Goal: Download file/media

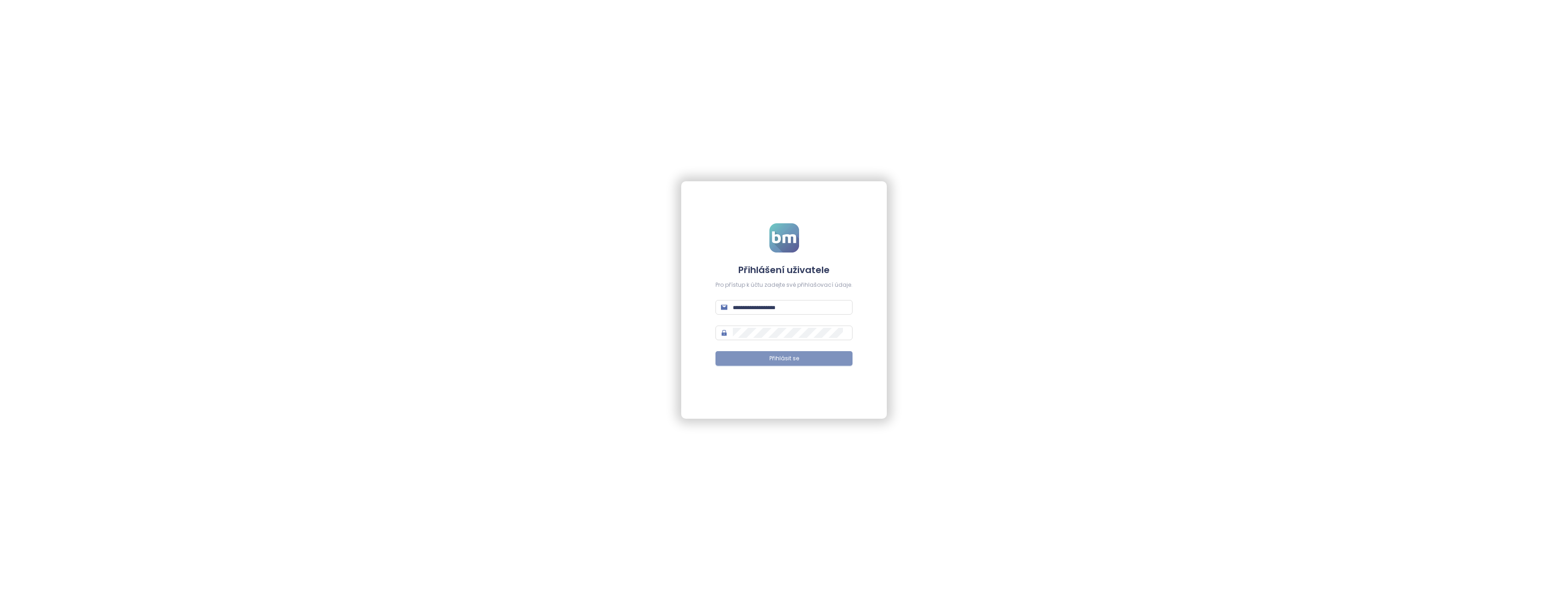
type input "**********"
click at [777, 360] on span "Přihlásit se" at bounding box center [784, 358] width 30 height 9
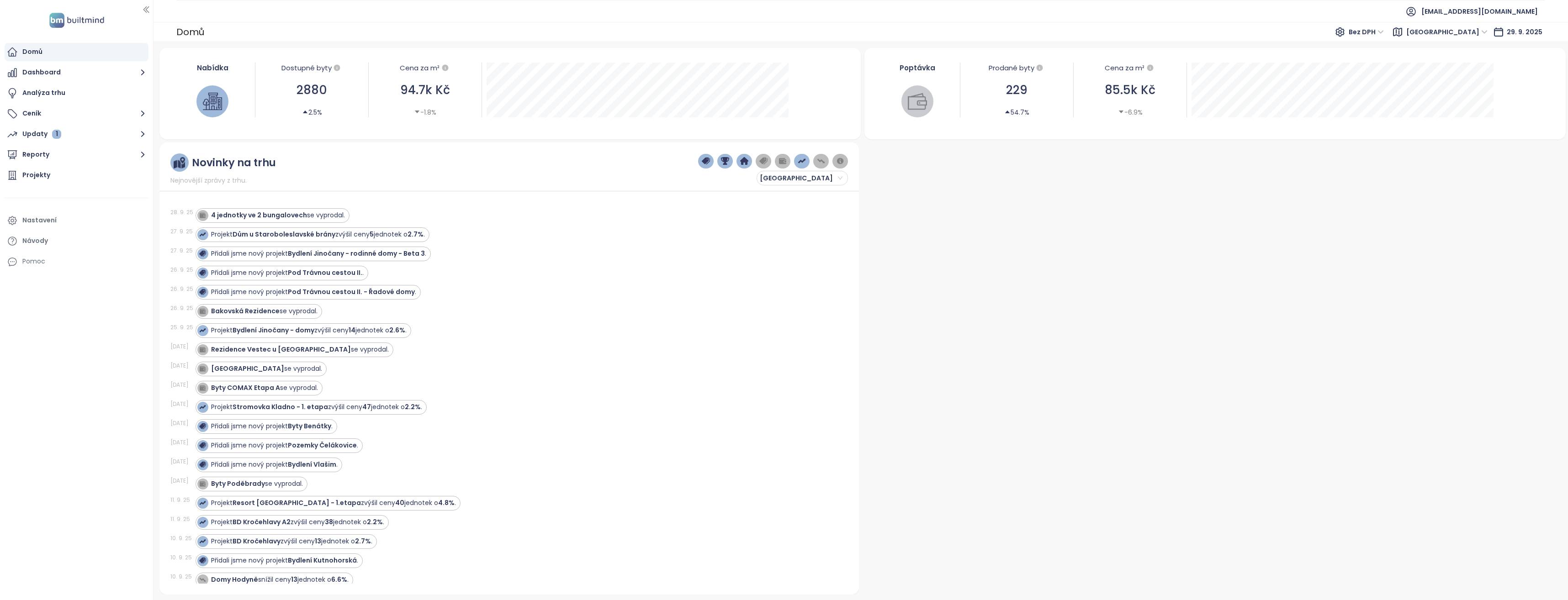
click at [1080, 365] on div at bounding box center [1213, 368] width 700 height 452
click at [140, 156] on icon "button" at bounding box center [142, 155] width 12 height 12
drag, startPoint x: 102, startPoint y: 501, endPoint x: 131, endPoint y: 507, distance: 29.6
click at [102, 501] on div "Domů Dashboard Analýza trhu Ceník Updaty 1 Reporty Přidat report Středočeský kr…" at bounding box center [76, 300] width 153 height 600
click at [935, 292] on div at bounding box center [1213, 368] width 700 height 452
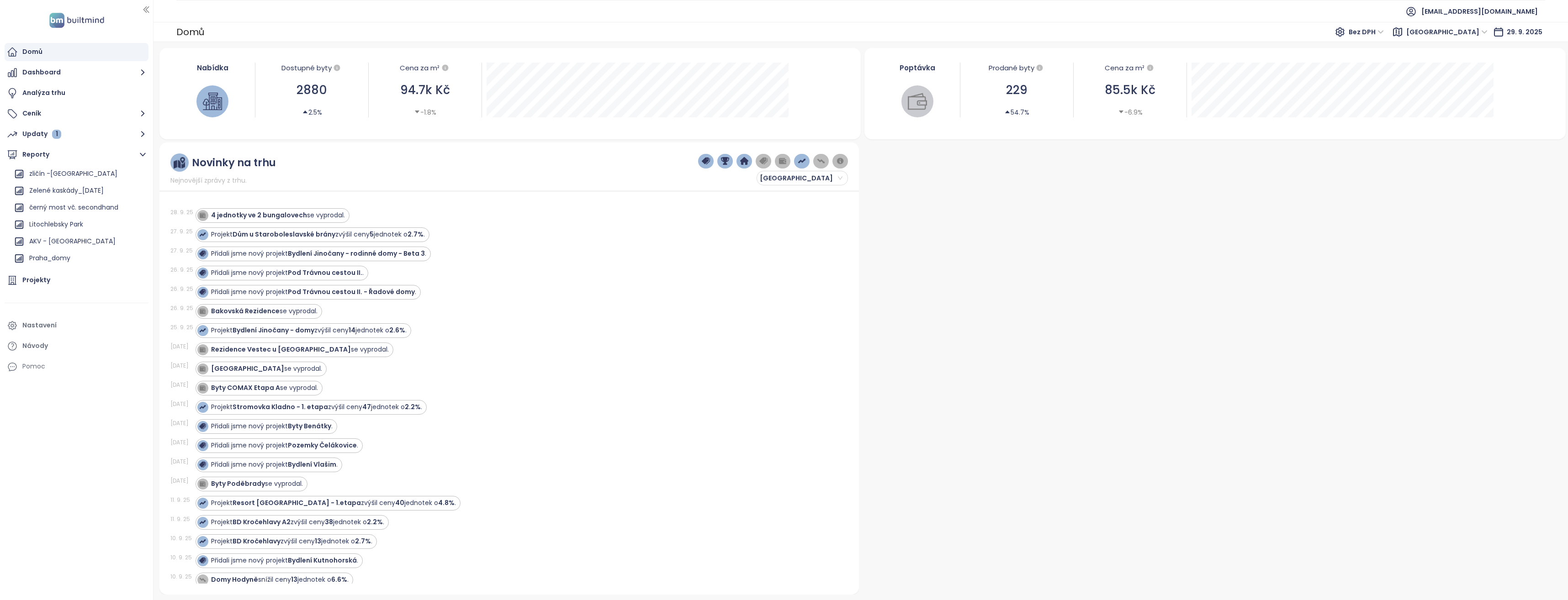
scroll to position [614, 0]
click at [748, 426] on div "Přidali jsme nový projekt Byty Benátky ." at bounding box center [516, 427] width 642 height 15
click at [60, 220] on div "Kačerov" at bounding box center [79, 223] width 135 height 15
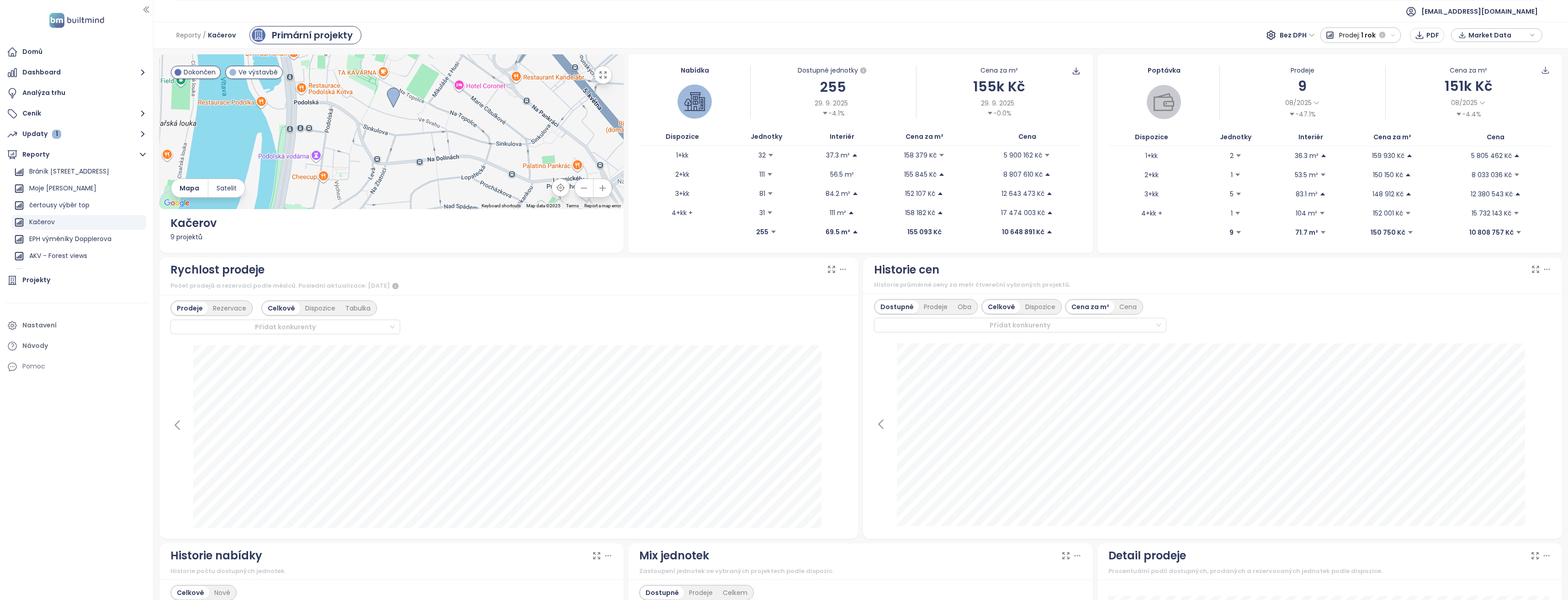
drag, startPoint x: 349, startPoint y: 121, endPoint x: 452, endPoint y: 144, distance: 105.5
click at [452, 144] on div at bounding box center [391, 131] width 464 height 155
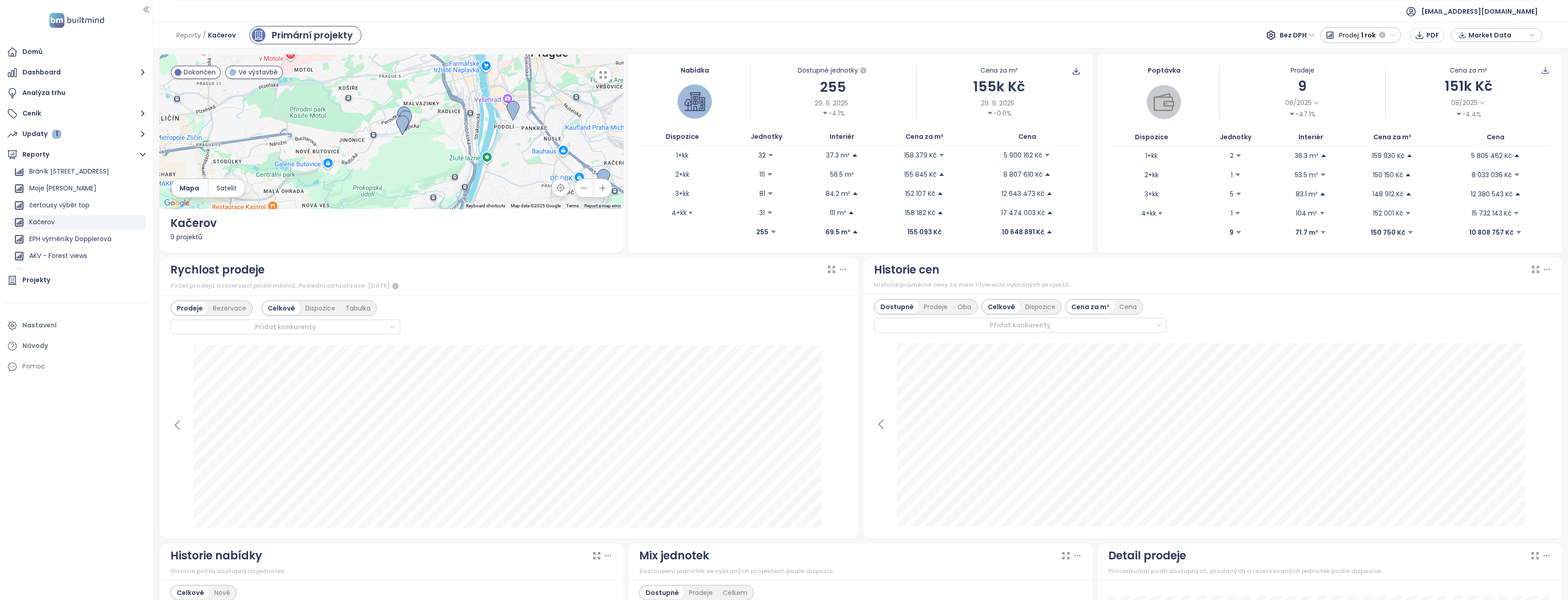
drag, startPoint x: 419, startPoint y: 178, endPoint x: 465, endPoint y: 152, distance: 52.8
click at [465, 152] on div at bounding box center [391, 131] width 464 height 155
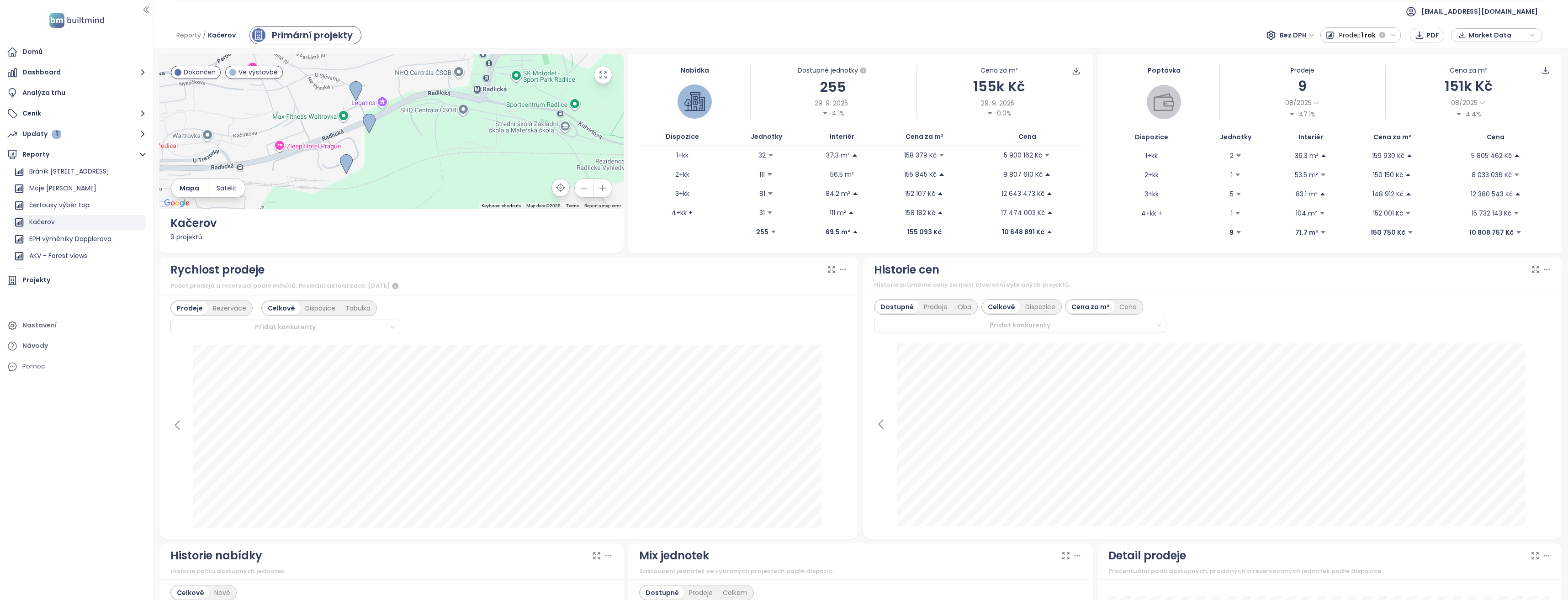
drag, startPoint x: 433, startPoint y: 144, endPoint x: 437, endPoint y: 180, distance: 36.2
click at [437, 180] on div at bounding box center [391, 131] width 464 height 155
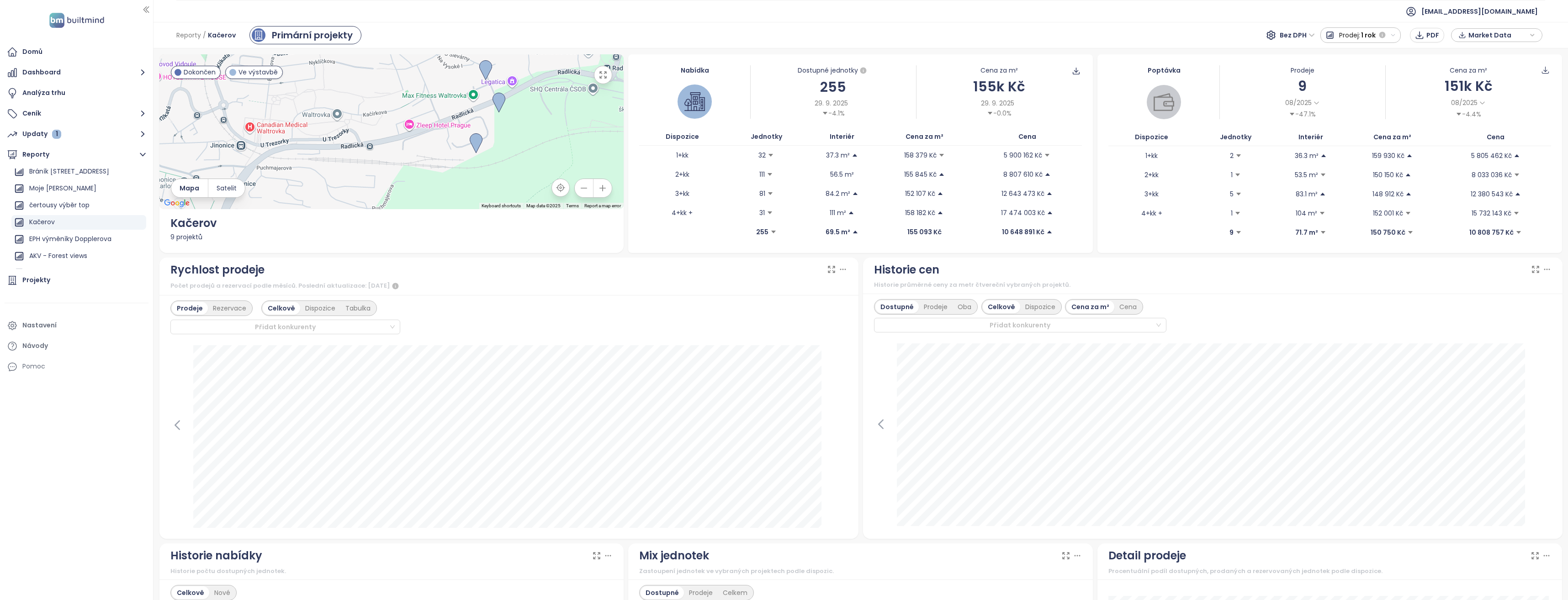
drag, startPoint x: 441, startPoint y: 158, endPoint x: 541, endPoint y: 129, distance: 104.1
click at [541, 129] on div at bounding box center [391, 131] width 464 height 155
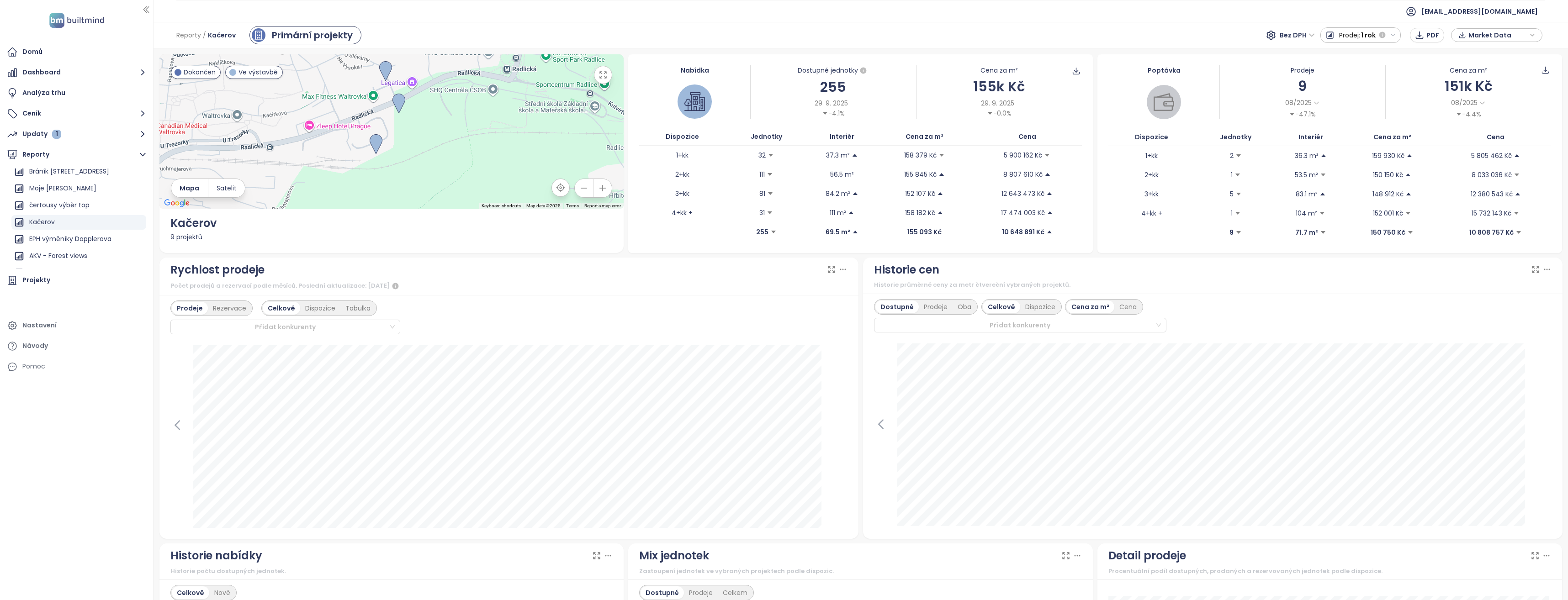
drag, startPoint x: 559, startPoint y: 142, endPoint x: 431, endPoint y: 149, distance: 128.2
click at [431, 149] on div at bounding box center [391, 131] width 464 height 155
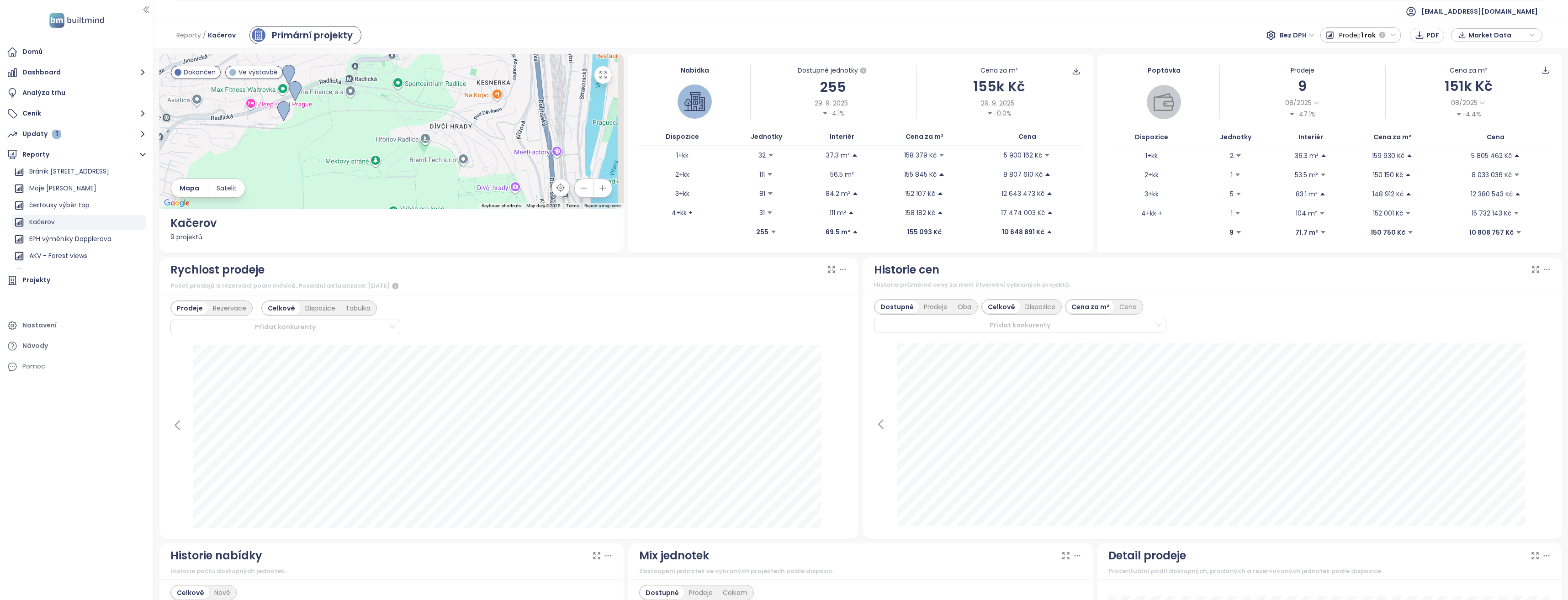
drag, startPoint x: 491, startPoint y: 161, endPoint x: 362, endPoint y: 123, distance: 134.5
click at [362, 123] on div at bounding box center [391, 131] width 464 height 155
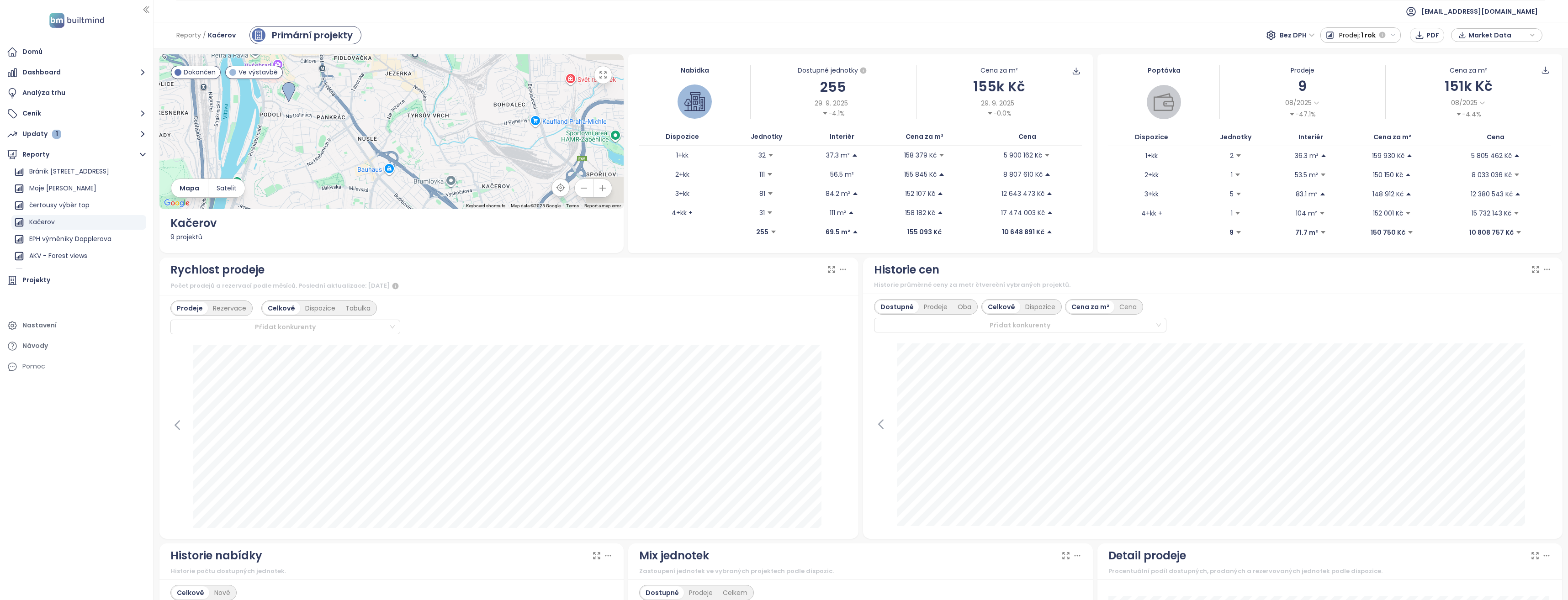
drag, startPoint x: 537, startPoint y: 139, endPoint x: 273, endPoint y: 147, distance: 264.1
click at [273, 147] on div at bounding box center [391, 131] width 464 height 155
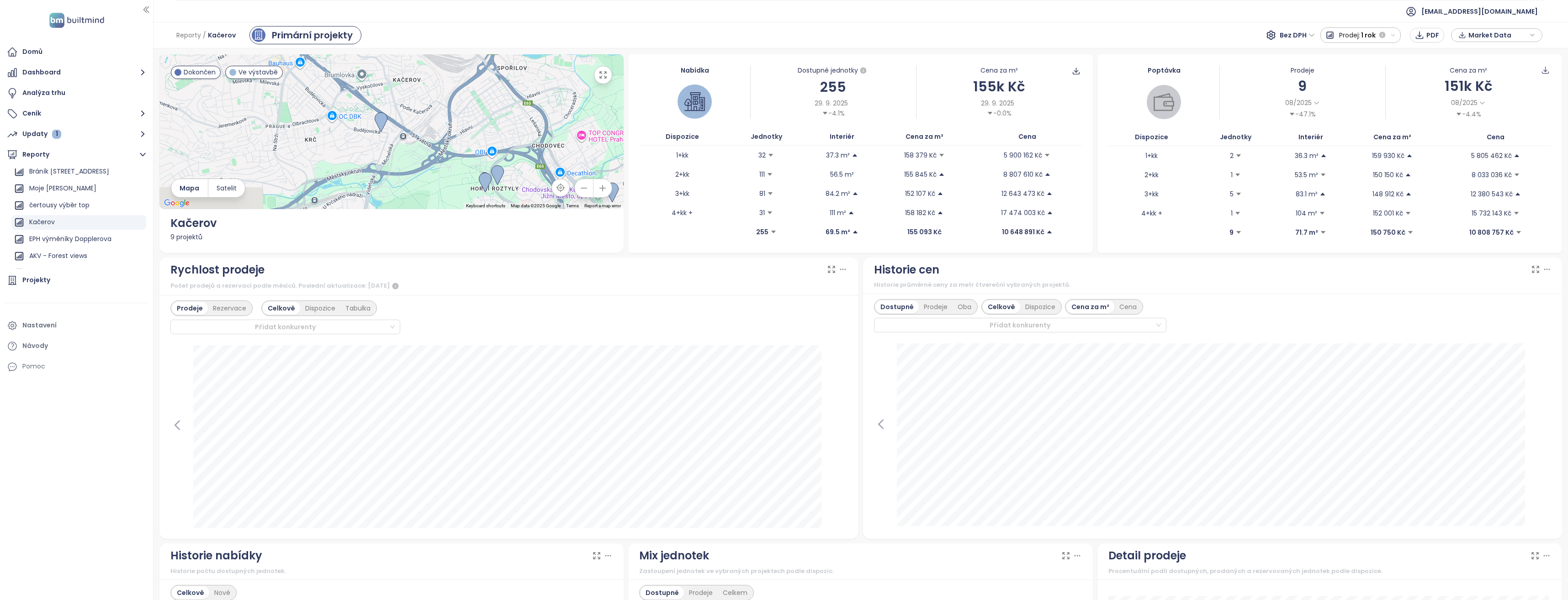
drag, startPoint x: 508, startPoint y: 197, endPoint x: 431, endPoint y: 94, distance: 128.6
click at [431, 94] on div at bounding box center [391, 131] width 464 height 155
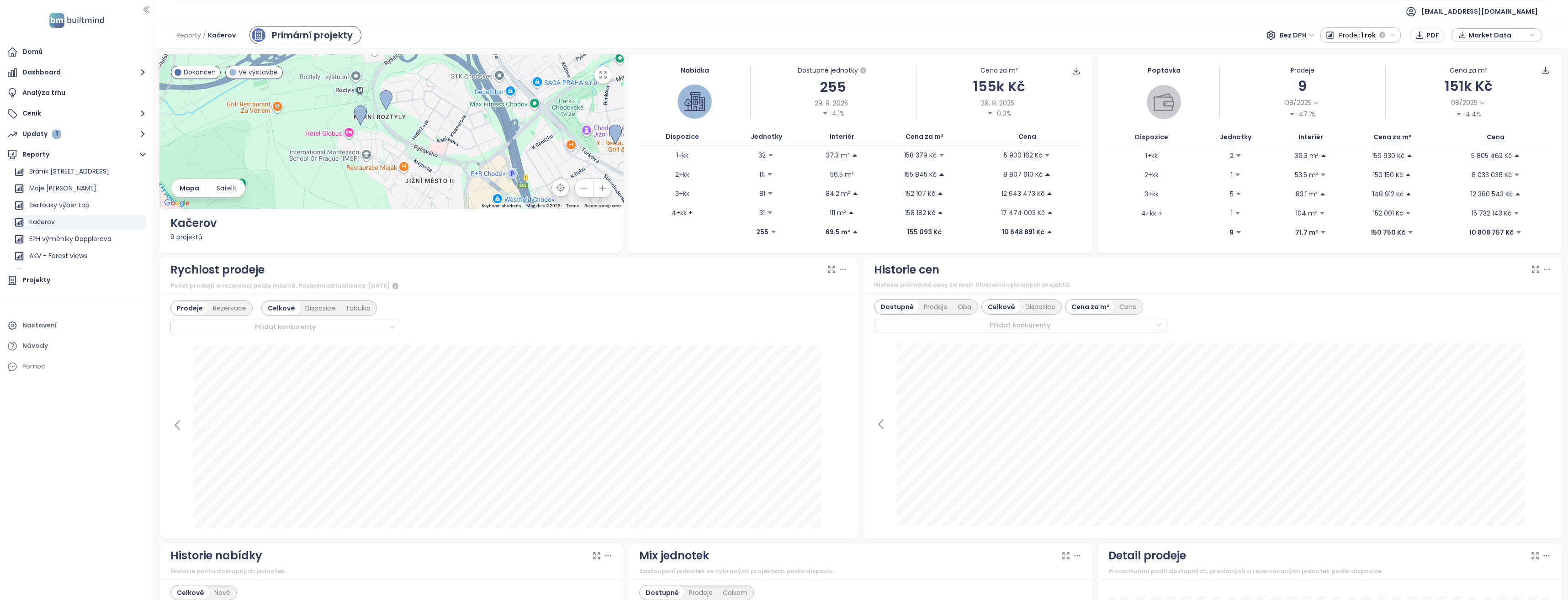
drag, startPoint x: 486, startPoint y: 155, endPoint x: 301, endPoint y: 18, distance: 230.2
click at [301, 18] on section "h.k@gartal.cz Reporty / Kačerov Primární projekty Bez DPH Prodej: 1 rok PDF Mar…" at bounding box center [861, 300] width 1415 height 600
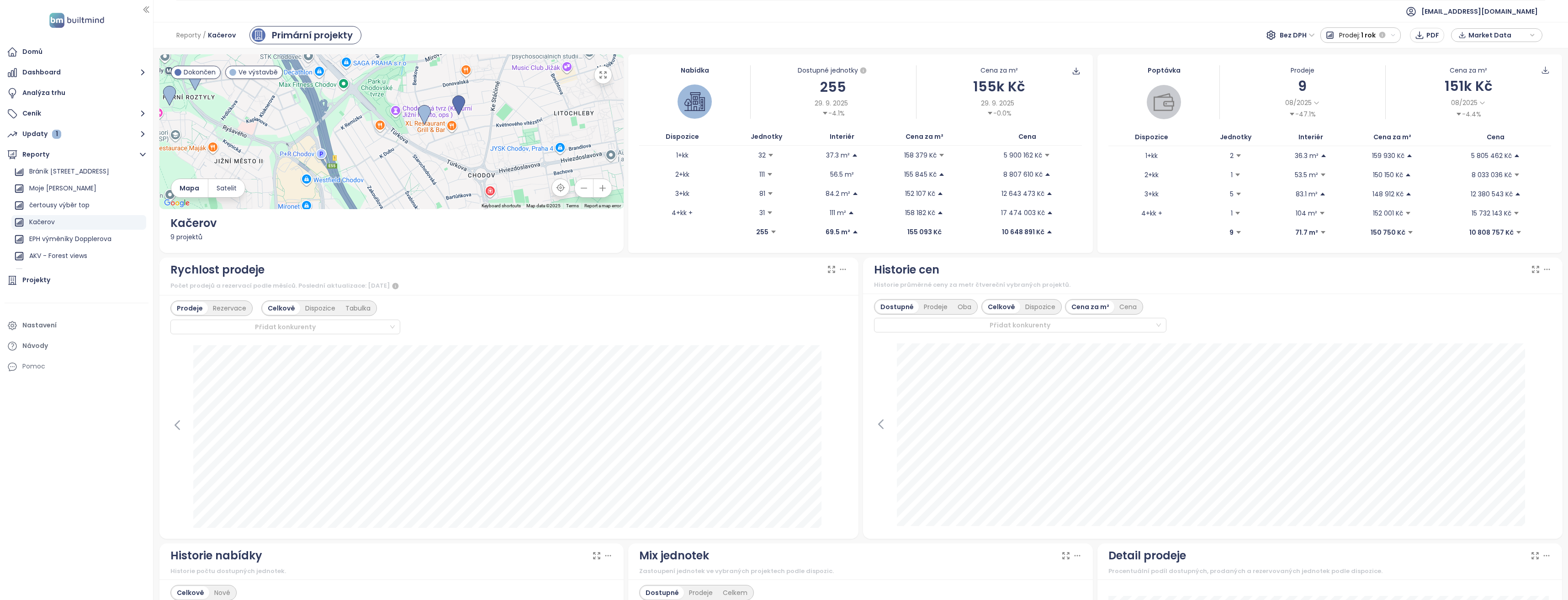
drag, startPoint x: 479, startPoint y: 145, endPoint x: 283, endPoint y: 124, distance: 197.1
click at [283, 124] on div at bounding box center [391, 131] width 464 height 155
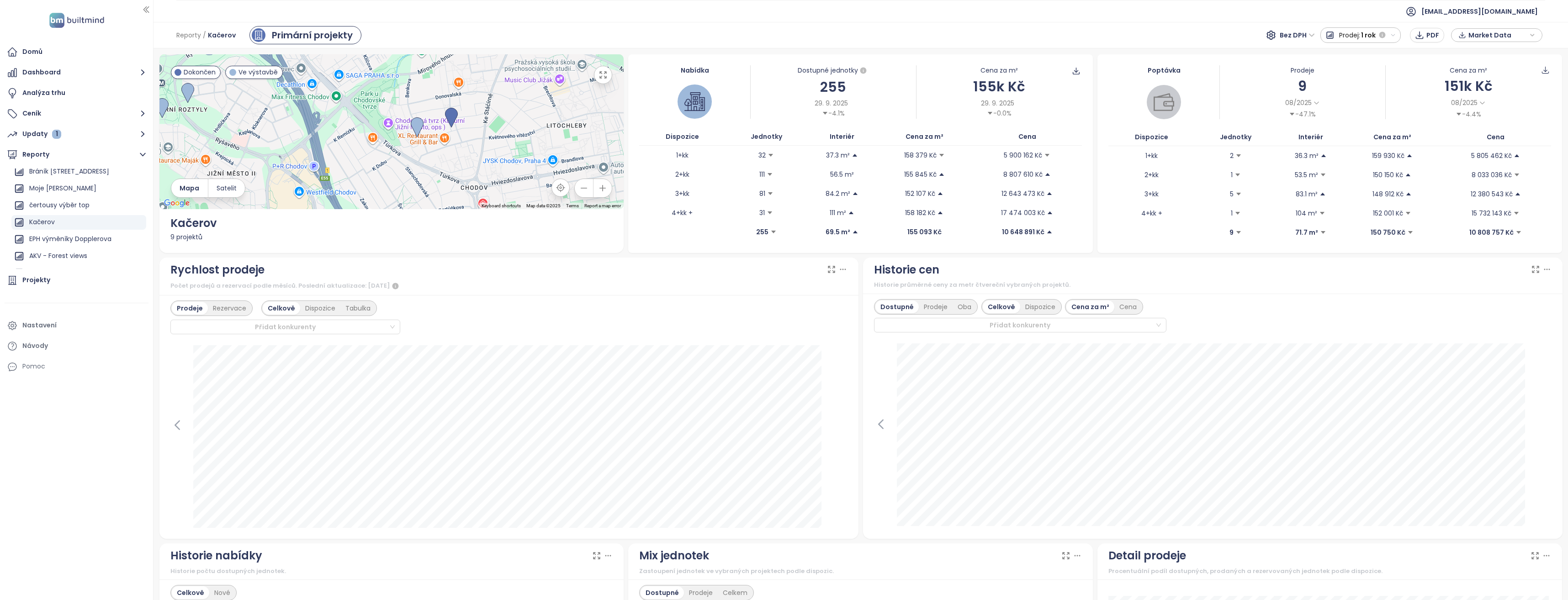
drag, startPoint x: 517, startPoint y: 175, endPoint x: 510, endPoint y: 186, distance: 13.0
click at [510, 186] on div at bounding box center [391, 131] width 464 height 155
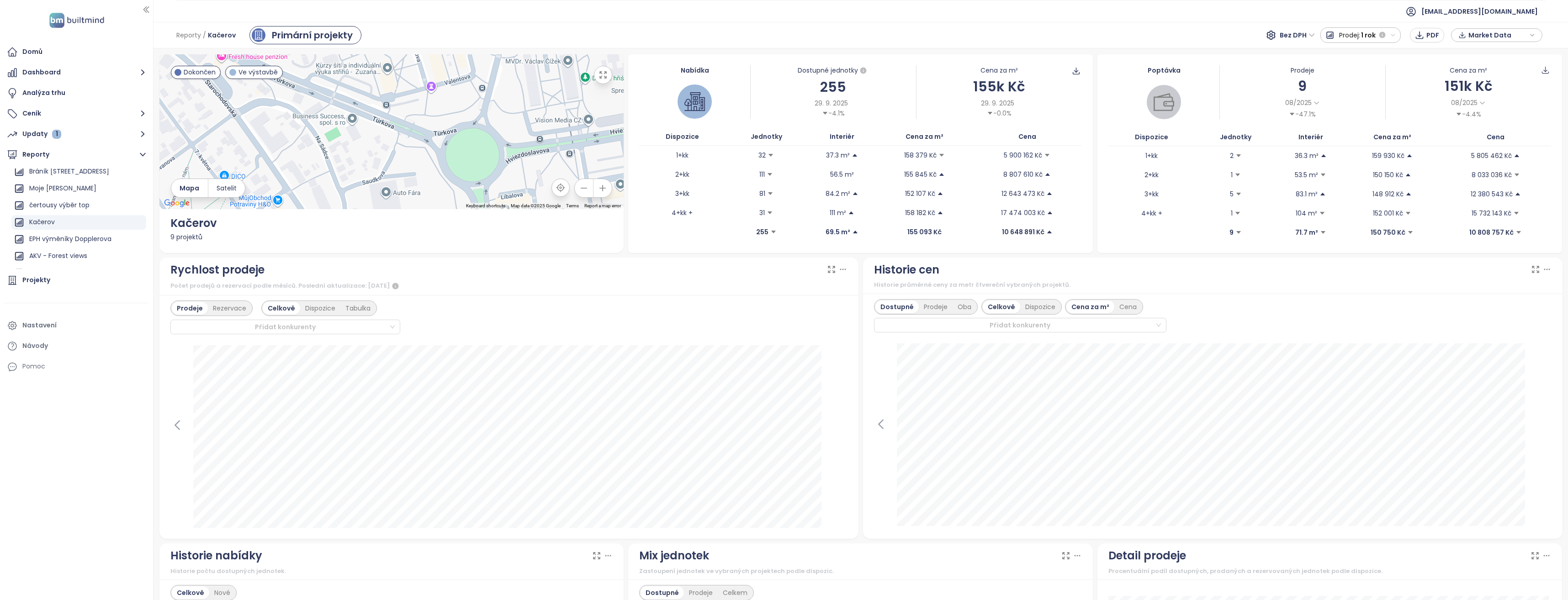
drag, startPoint x: 492, startPoint y: 189, endPoint x: 439, endPoint y: 68, distance: 132.1
click at [433, 45] on div "Reporty / Kačerov Primární projekty Bez DPH Prodej: 1 rok PDF Market Data ← Mov…" at bounding box center [861, 311] width 1415 height 578
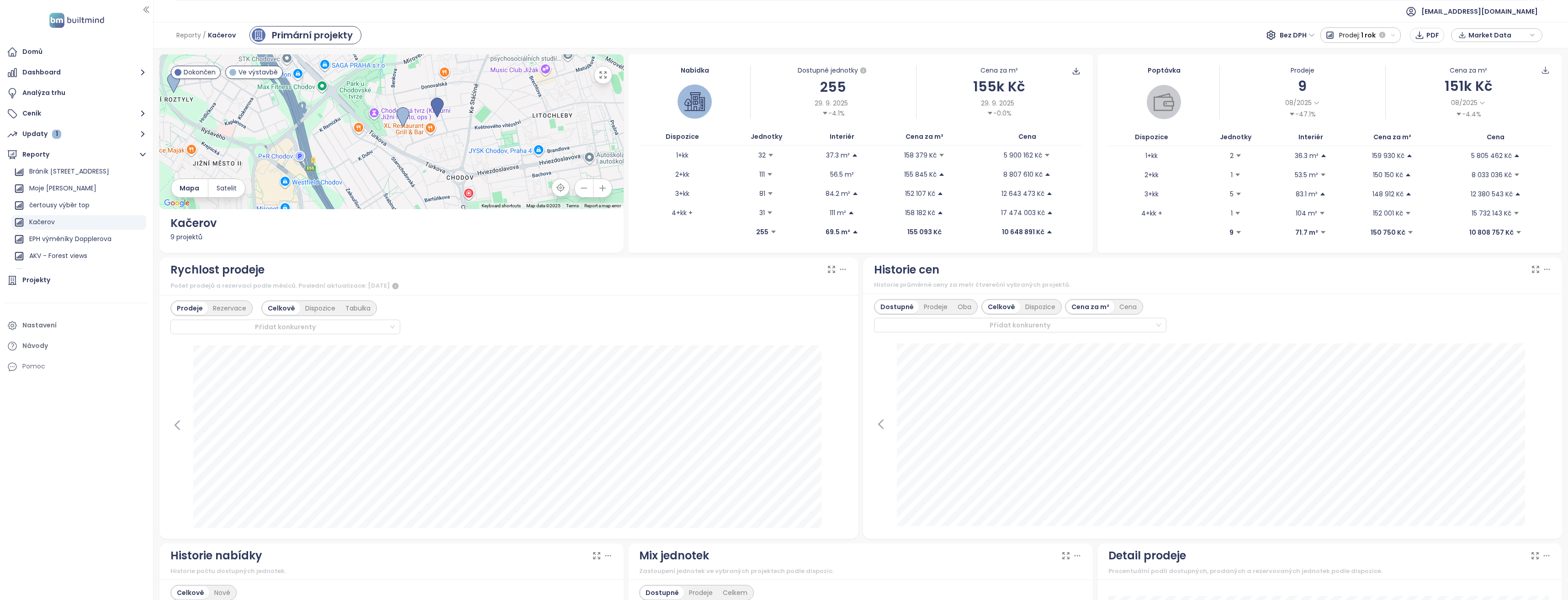
drag, startPoint x: 447, startPoint y: 147, endPoint x: 442, endPoint y: 208, distance: 61.2
click at [442, 208] on div at bounding box center [391, 131] width 464 height 155
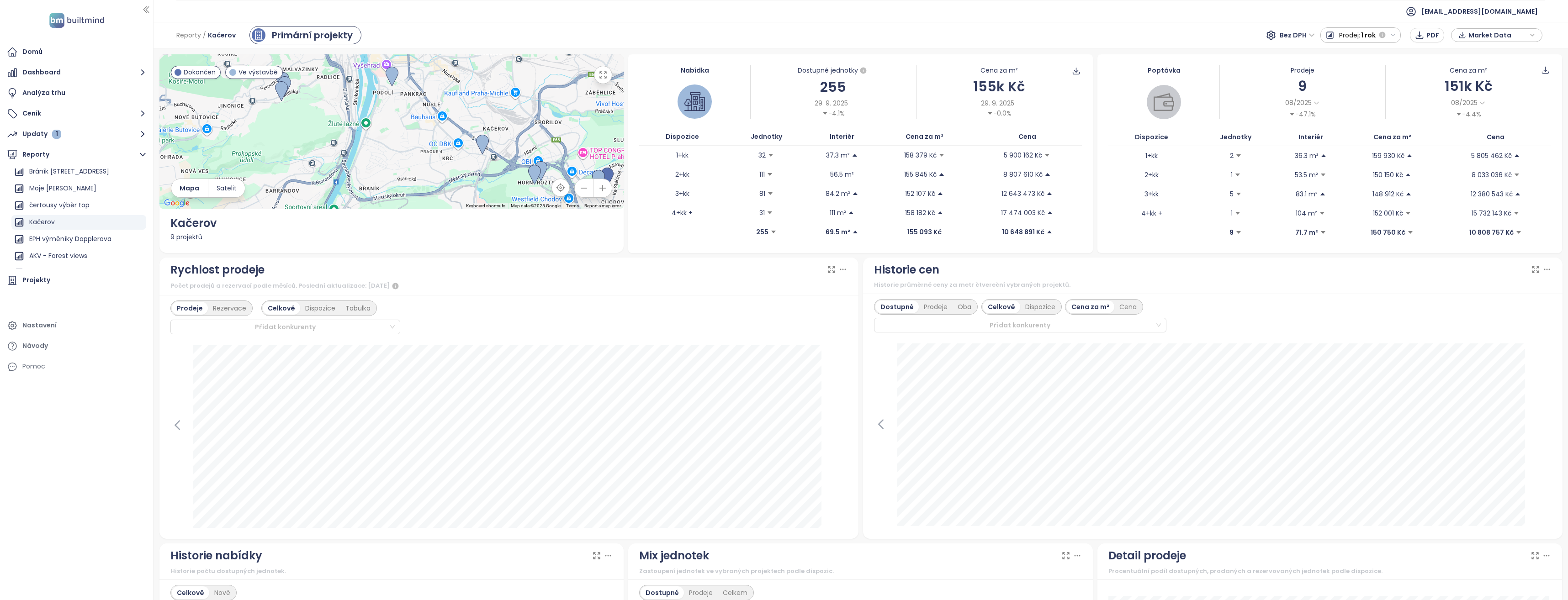
drag, startPoint x: 448, startPoint y: 184, endPoint x: 502, endPoint y: 192, distance: 54.6
click at [575, 218] on div "← Move left → Move right ↑ Move up ↓ Move down + Zoom in - Zoom out Home Jump l…" at bounding box center [391, 153] width 464 height 199
click at [1531, 33] on icon "button" at bounding box center [1532, 35] width 5 height 14
click at [1533, 35] on icon "button" at bounding box center [1532, 35] width 3 height 2
click at [1485, 135] on span "Stáhnout" at bounding box center [1486, 136] width 32 height 10
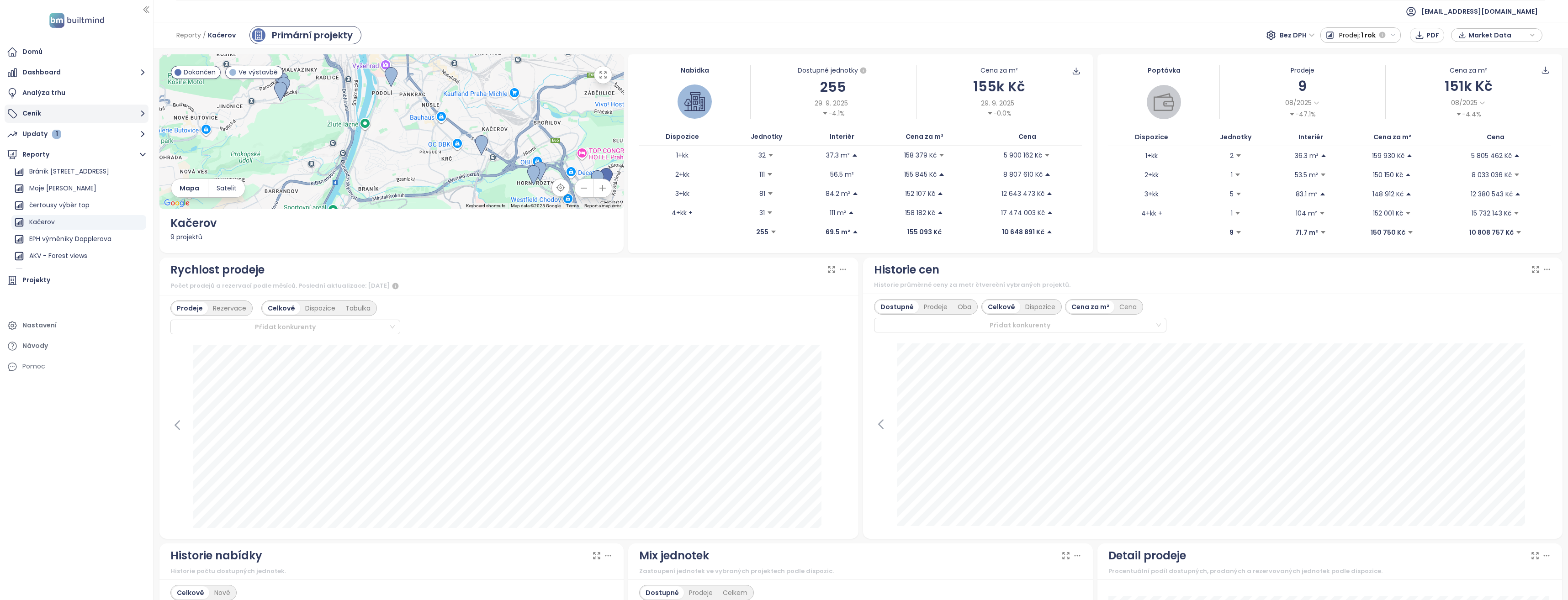
click at [140, 112] on icon "button" at bounding box center [142, 113] width 12 height 12
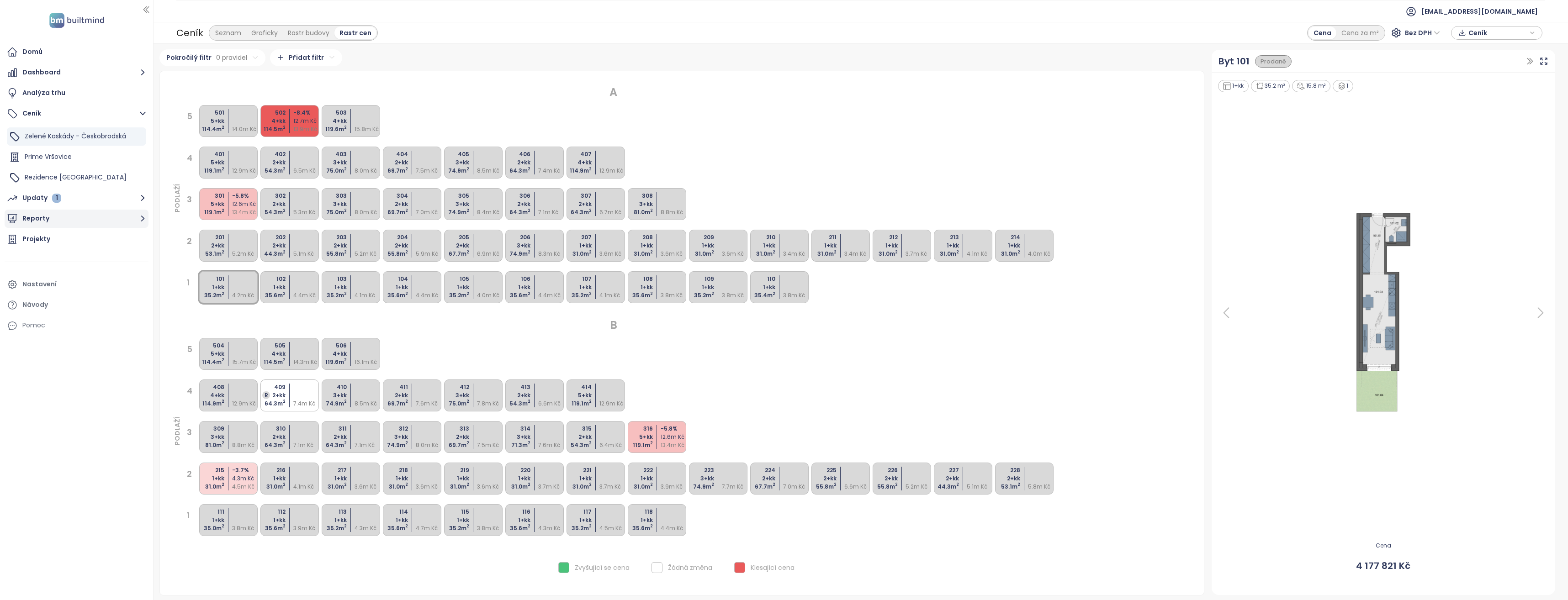
click at [142, 218] on icon "button" at bounding box center [142, 218] width 12 height 12
click at [139, 133] on icon "button" at bounding box center [142, 134] width 12 height 12
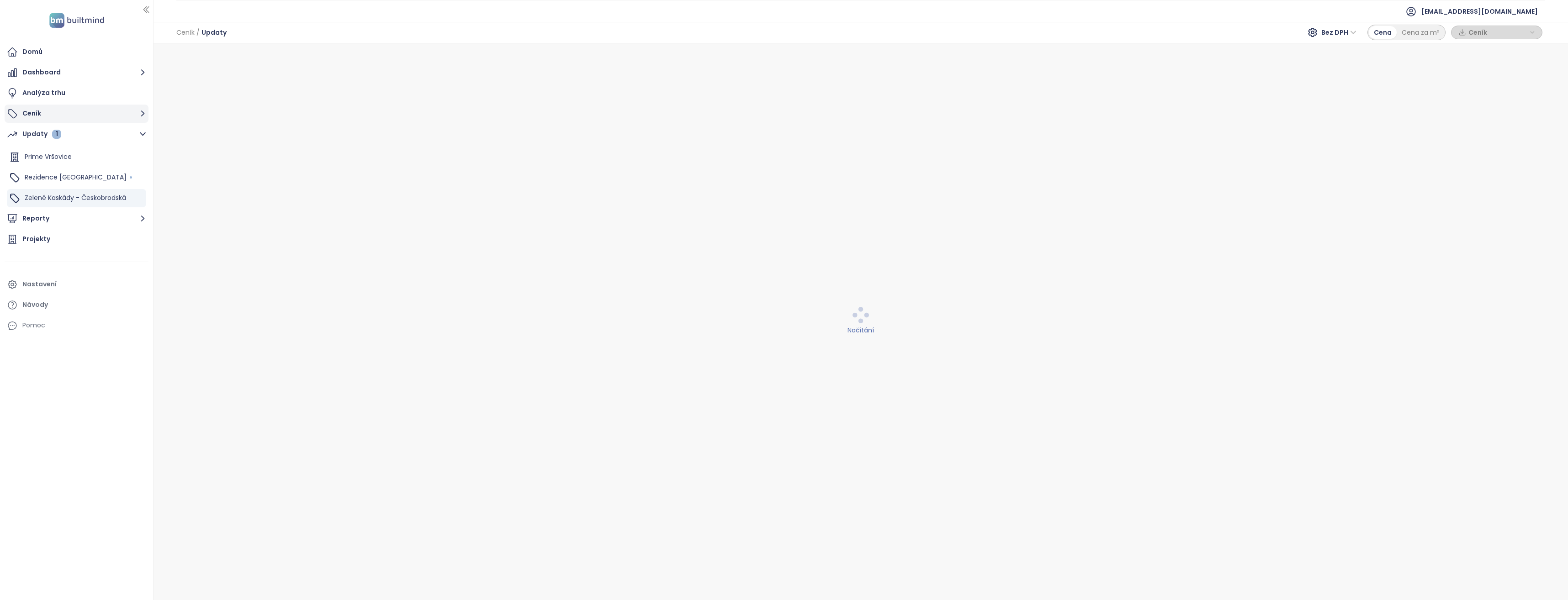
click at [139, 114] on icon "button" at bounding box center [142, 113] width 12 height 12
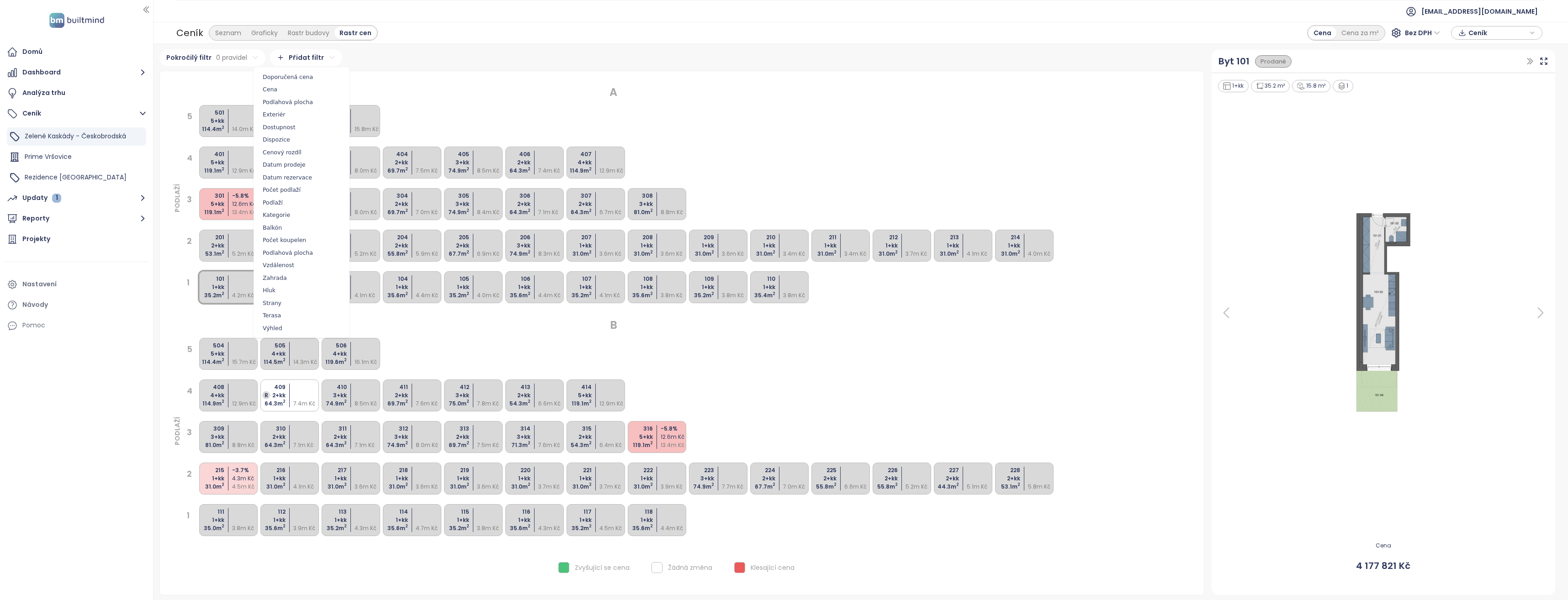
click at [307, 61] on html "Domů Dashboard Analýza trhu Ceník Zelené Kaskády - Českobrodská Prime Vršovice …" at bounding box center [784, 300] width 1568 height 600
click at [474, 92] on html "Domů Dashboard Analýza trhu Ceník Zelené Kaskády - Českobrodská Prime Vršovice …" at bounding box center [784, 300] width 1568 height 600
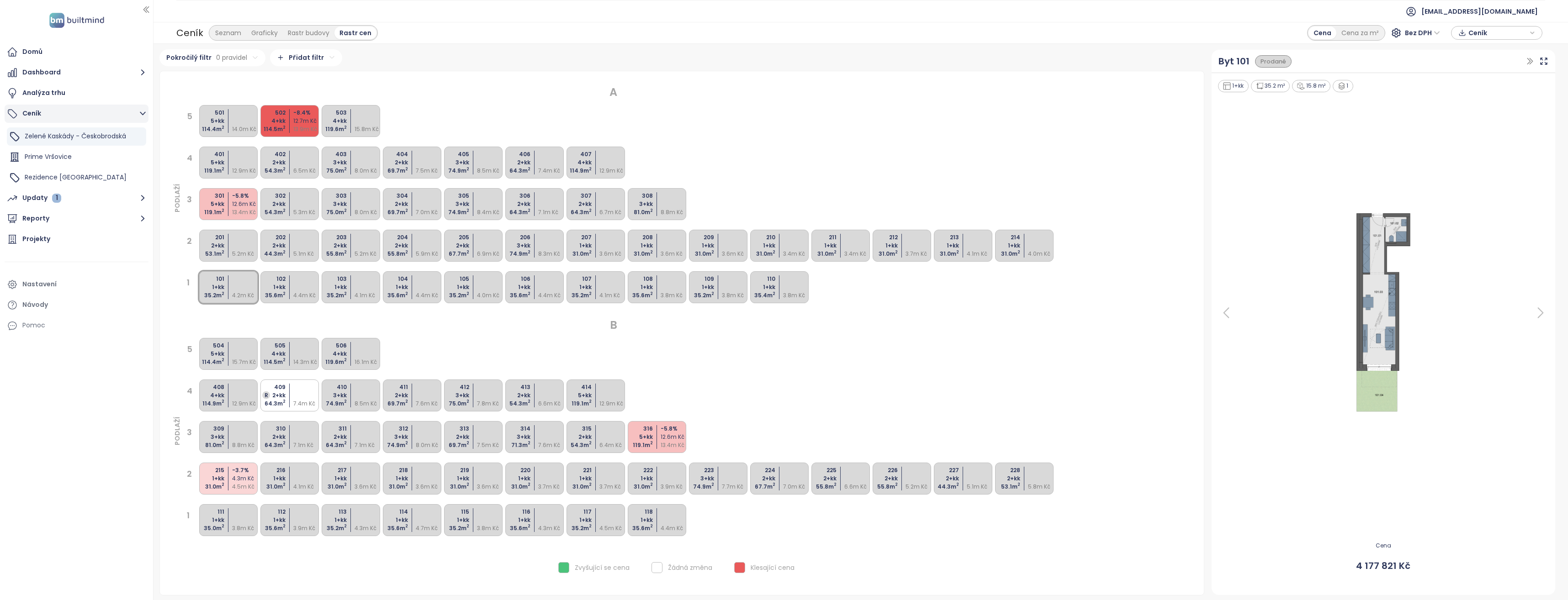
click at [144, 115] on icon "button" at bounding box center [142, 113] width 12 height 12
click at [142, 178] on icon "button" at bounding box center [139, 178] width 6 height 1
click at [56, 430] on div "Domů Dashboard Analýza trhu Ceník Zelené Kaskády - Českobrodská Prime Vršovice …" at bounding box center [76, 300] width 153 height 600
click at [142, 113] on icon "button" at bounding box center [143, 114] width 6 height 4
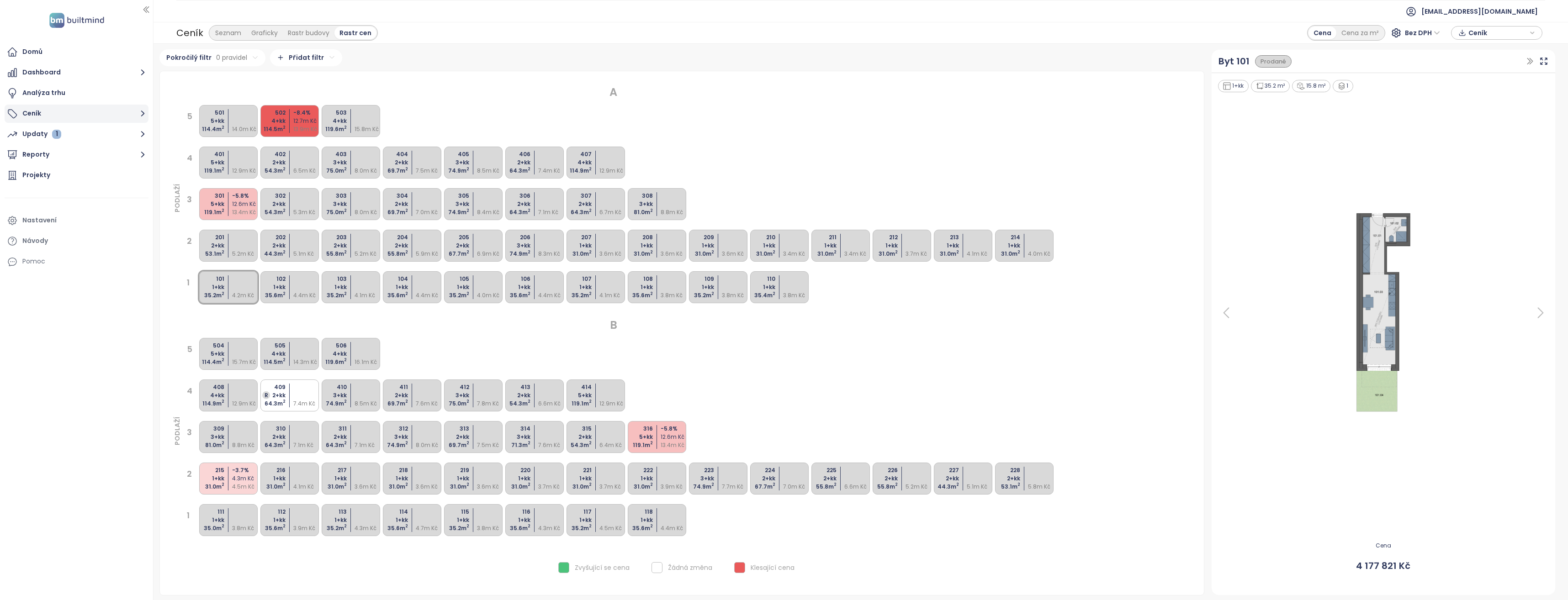
click at [141, 110] on icon "button" at bounding box center [142, 113] width 12 height 12
click at [142, 113] on icon "button" at bounding box center [143, 114] width 4 height 6
click at [58, 155] on span "Prime Vršovice" at bounding box center [48, 156] width 47 height 9
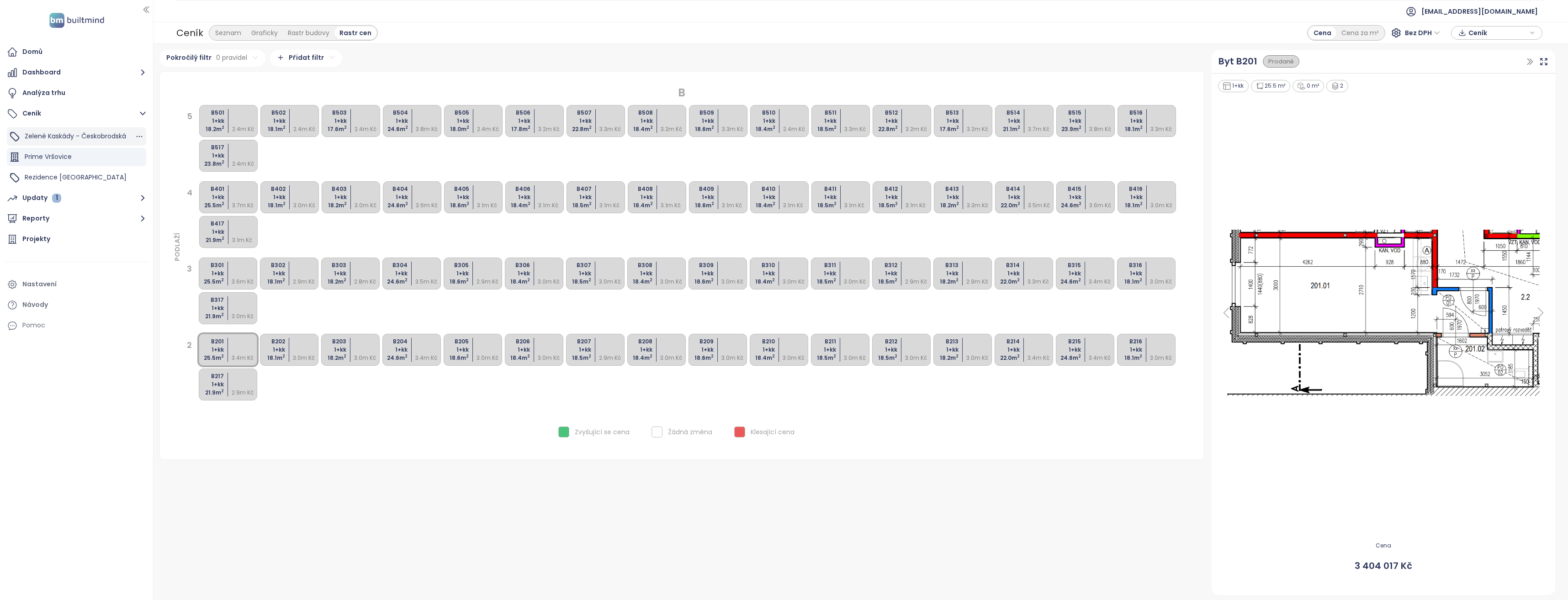
click at [67, 134] on span "Zelené Kaskády - Českobrodská" at bounding box center [75, 136] width 102 height 9
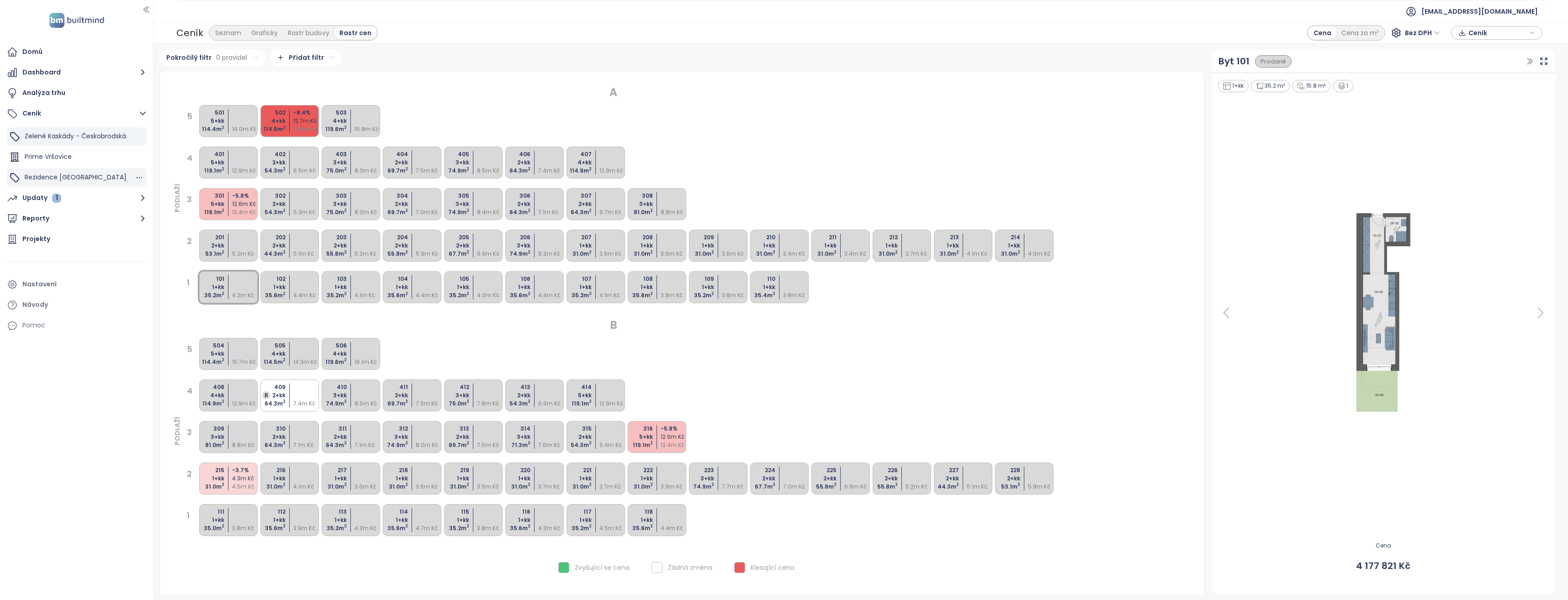
click at [61, 180] on span "Rezidence [GEOGRAPHIC_DATA]" at bounding box center [75, 177] width 102 height 9
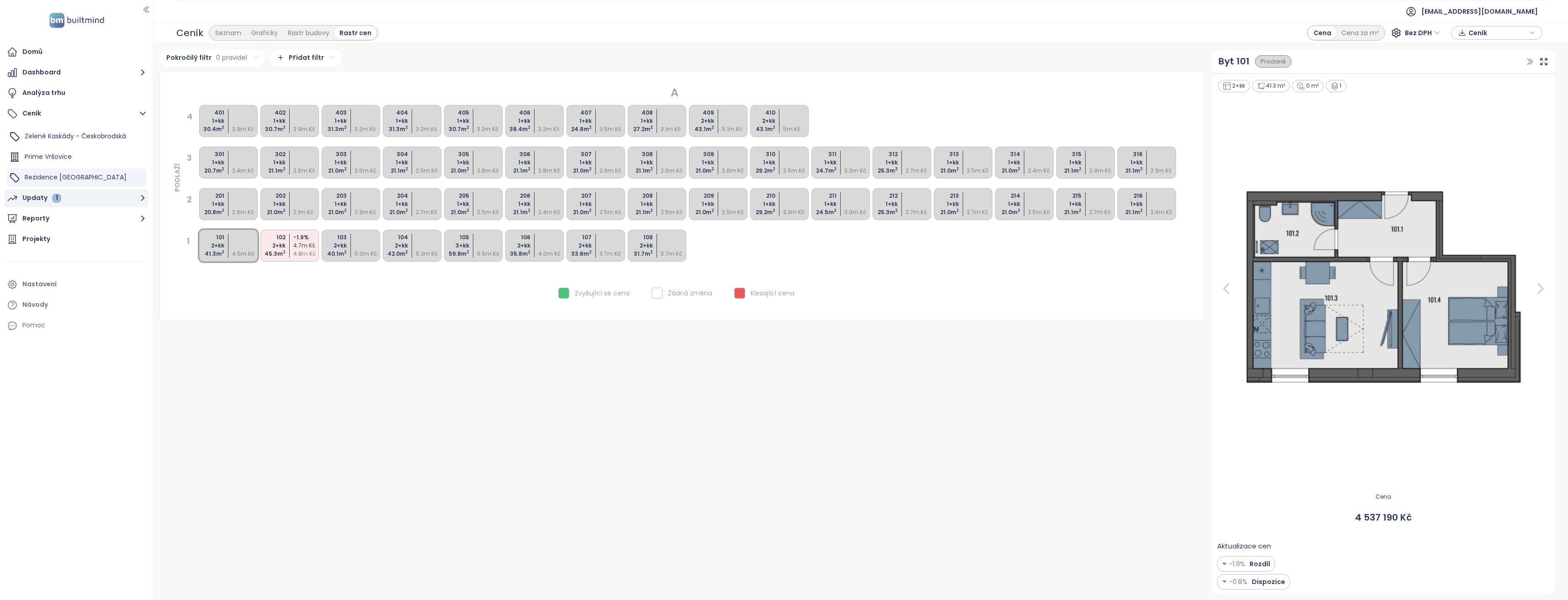
click at [139, 199] on icon "button" at bounding box center [142, 198] width 12 height 12
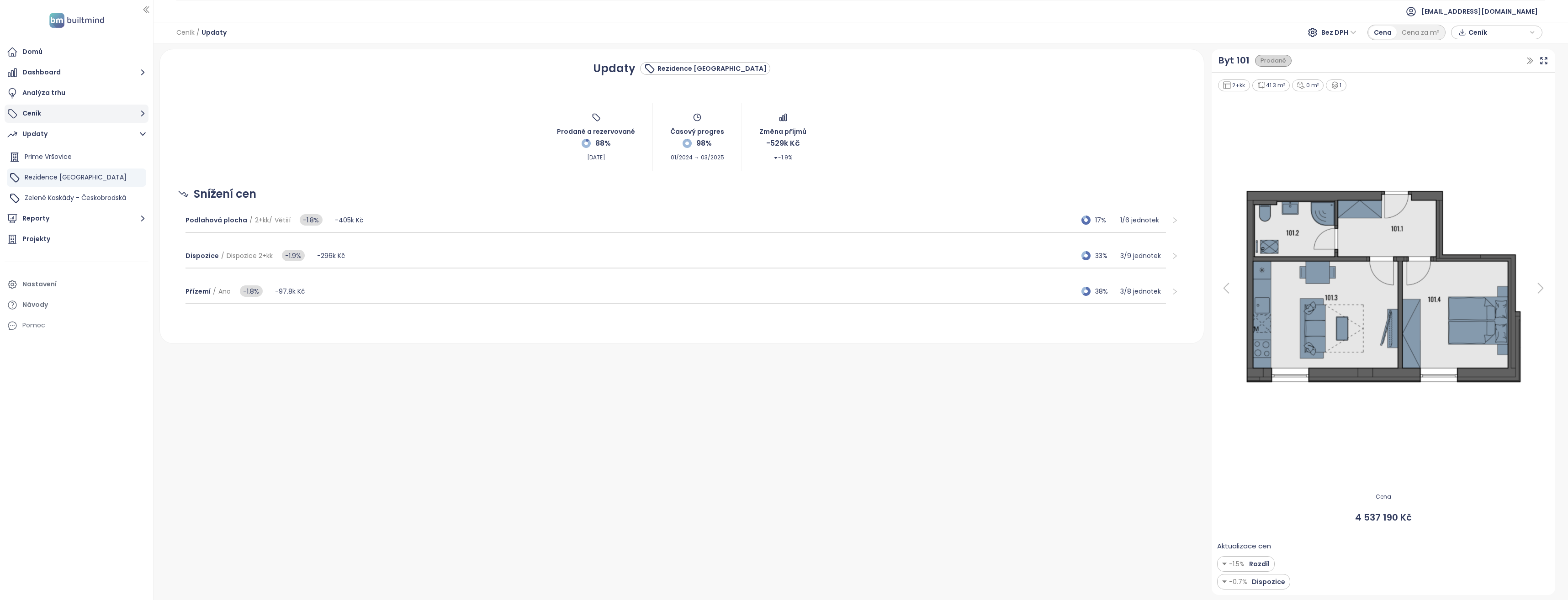
click at [141, 112] on icon "button" at bounding box center [142, 113] width 12 height 12
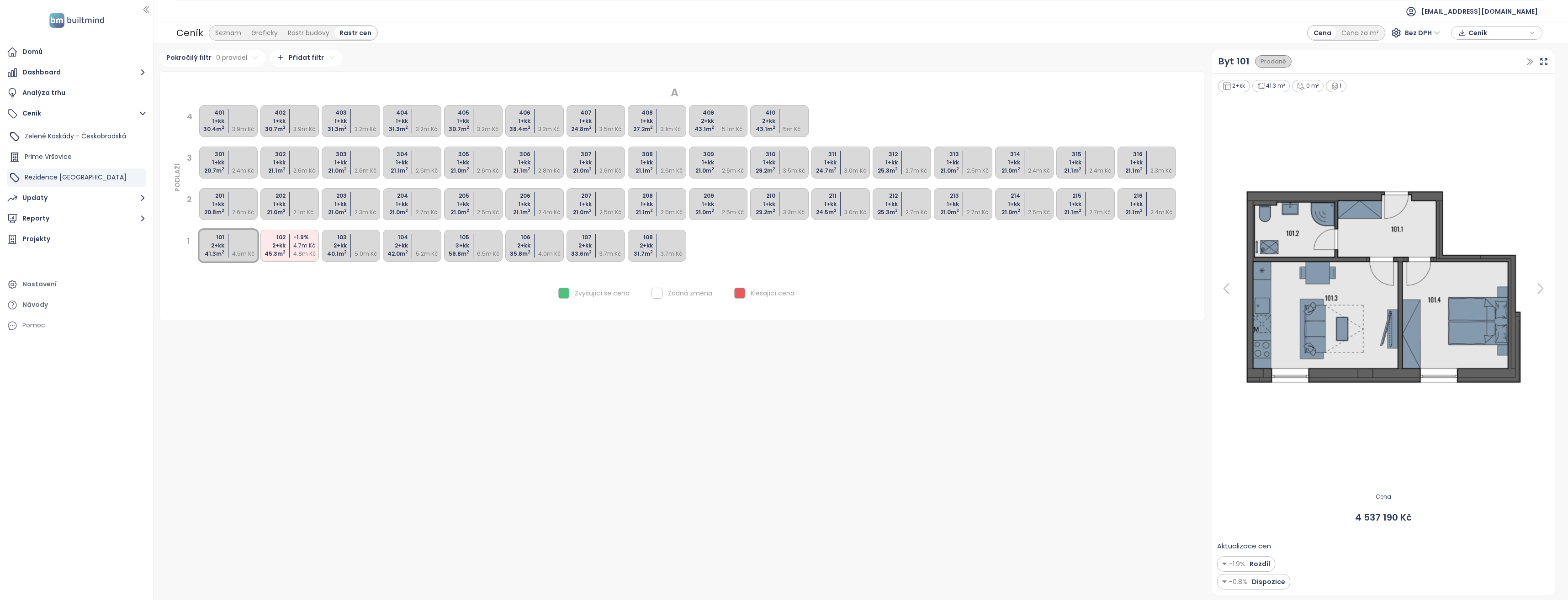
click at [323, 58] on html "Domů Dashboard Analýza trhu Ceník Zelené Kaskády - Českobrodská Prime Vršovice …" at bounding box center [784, 300] width 1568 height 600
click at [442, 54] on html "Domů Dashboard Analýza trhu Ceník Zelené Kaskády - Českobrodská Prime Vršovice …" at bounding box center [784, 300] width 1568 height 600
click at [66, 111] on button "Ceník" at bounding box center [77, 114] width 144 height 18
